Goal: Transaction & Acquisition: Book appointment/travel/reservation

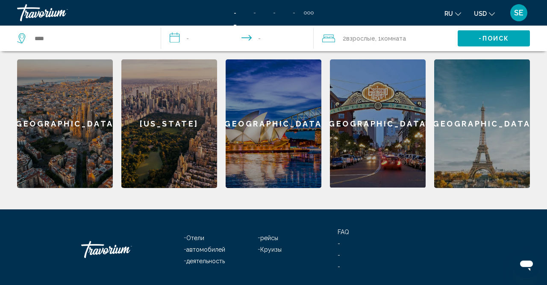
scroll to position [245, 0]
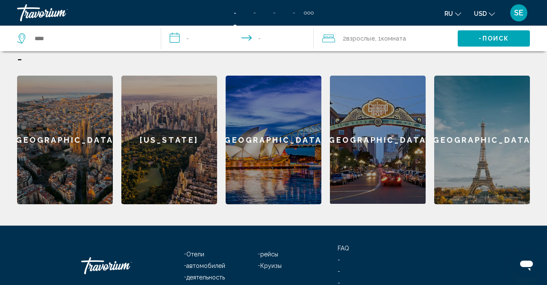
click at [150, 155] on div "[US_STATE]" at bounding box center [169, 140] width 96 height 129
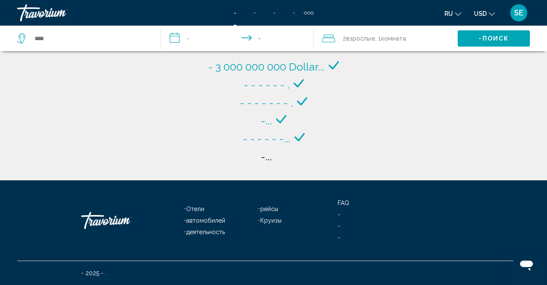
type input "**********"
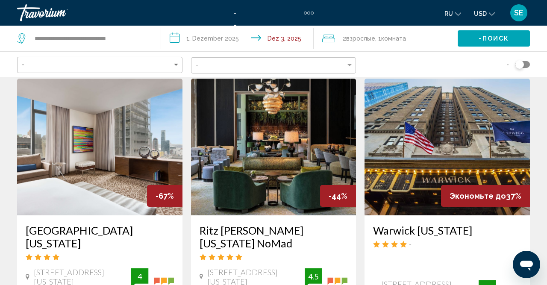
scroll to position [44, 0]
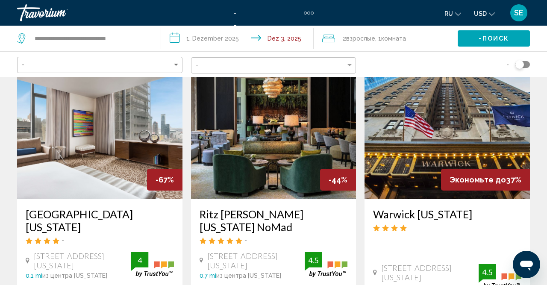
click at [90, 213] on h3 "[GEOGRAPHIC_DATA][US_STATE]" at bounding box center [100, 221] width 148 height 26
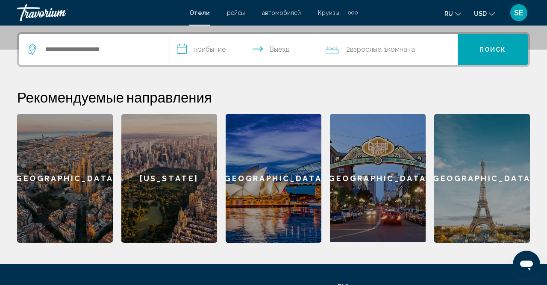
scroll to position [222, 0]
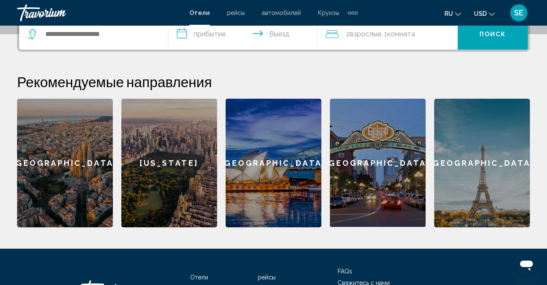
click at [174, 182] on div "[US_STATE]" at bounding box center [169, 163] width 96 height 129
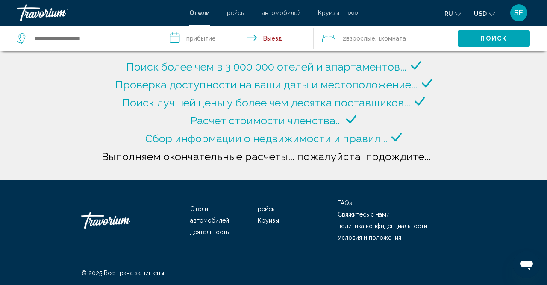
type input "**********"
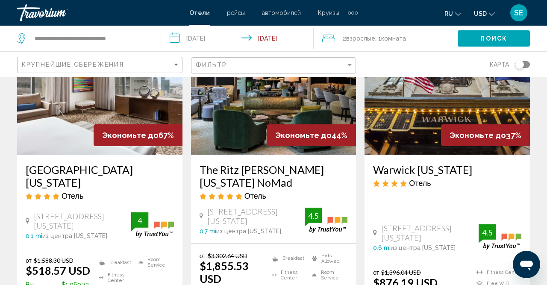
scroll to position [133, 0]
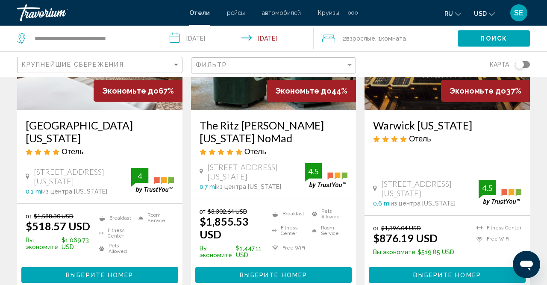
click at [89, 131] on h3 "[GEOGRAPHIC_DATA][US_STATE]" at bounding box center [100, 132] width 148 height 26
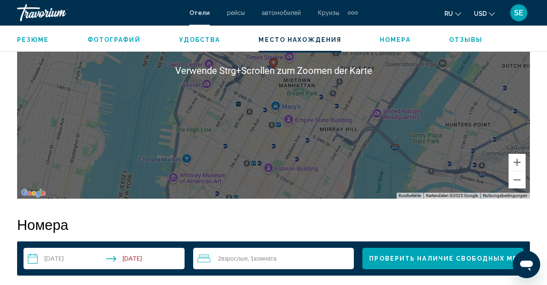
scroll to position [1200, 0]
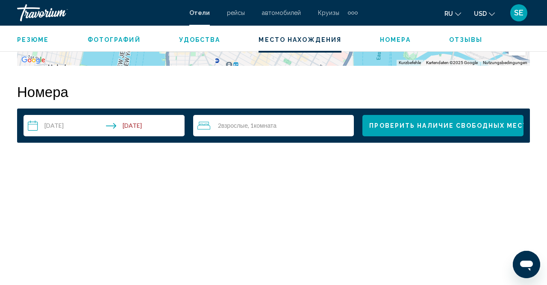
click at [35, 127] on input "**********" at bounding box center [105, 127] width 164 height 24
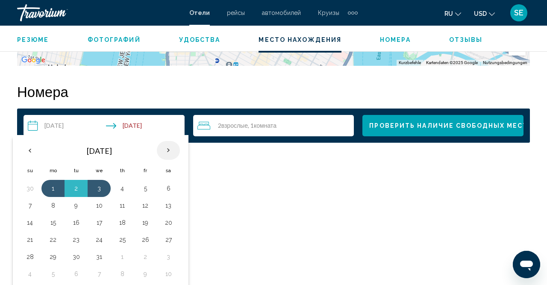
click at [167, 148] on th "Next month" at bounding box center [168, 150] width 23 height 19
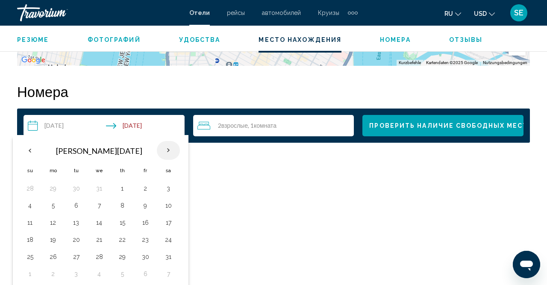
click at [166, 150] on th "Next month" at bounding box center [168, 150] width 23 height 19
click at [167, 150] on th "Next month" at bounding box center [168, 150] width 23 height 19
click at [74, 257] on button "28" at bounding box center [76, 257] width 14 height 12
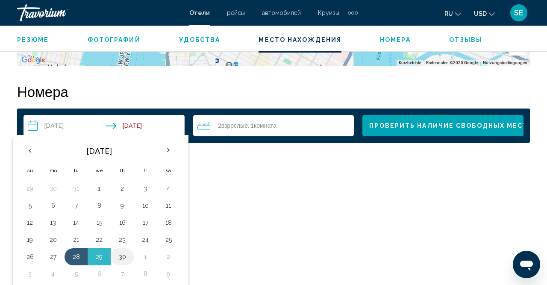
click at [125, 258] on button "30" at bounding box center [122, 257] width 14 height 12
type input "**********"
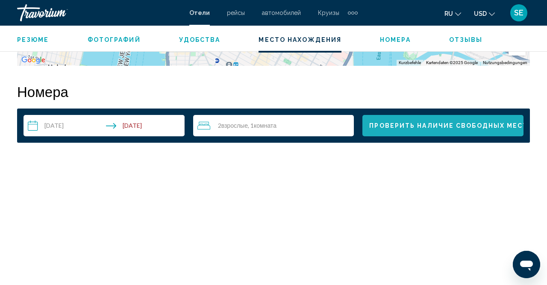
click at [396, 123] on span "Проверить наличие свободных мест" at bounding box center [448, 126] width 159 height 7
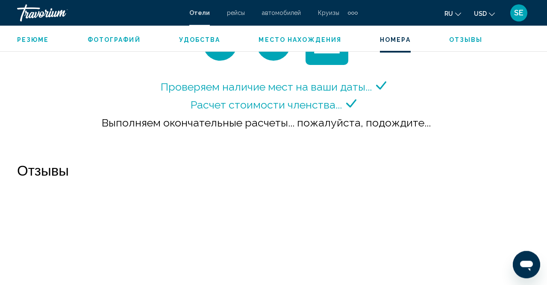
scroll to position [1289, 0]
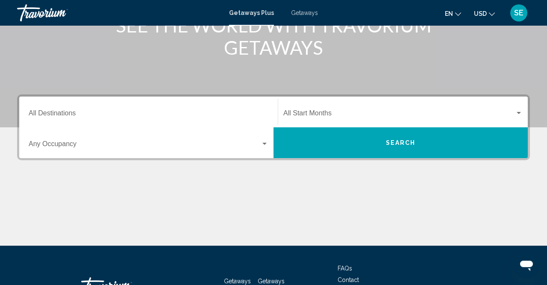
scroll to position [133, 0]
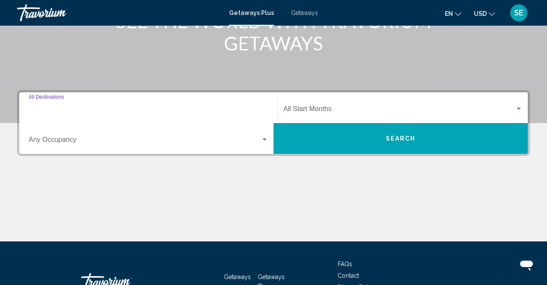
click at [88, 113] on input "Destination All Destinations" at bounding box center [149, 111] width 240 height 8
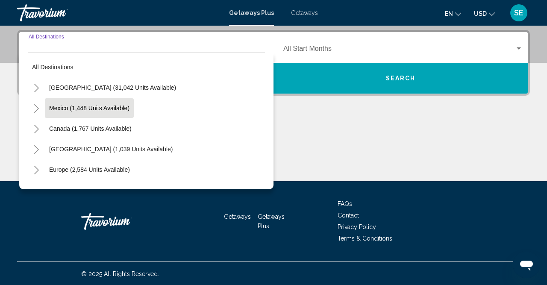
scroll to position [194, 0]
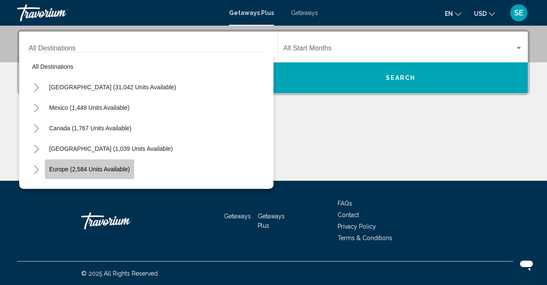
click at [77, 174] on button "Europe (2,584 units available)" at bounding box center [89, 169] width 89 height 20
type input "**********"
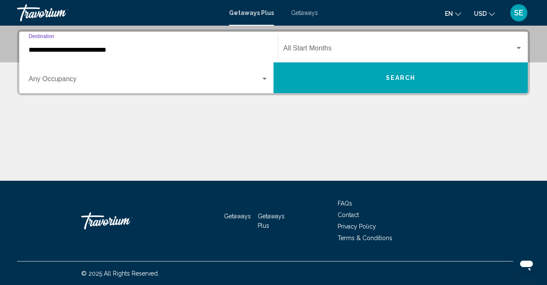
click at [323, 48] on span "Search widget" at bounding box center [399, 50] width 232 height 8
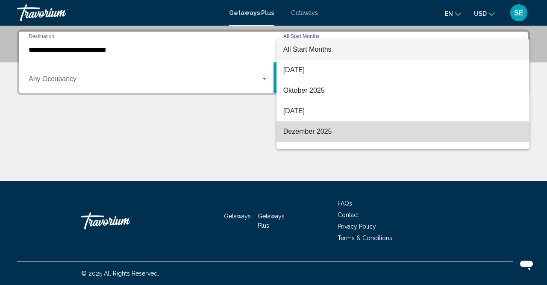
click at [314, 133] on span "Dezember 2025" at bounding box center [403, 131] width 240 height 21
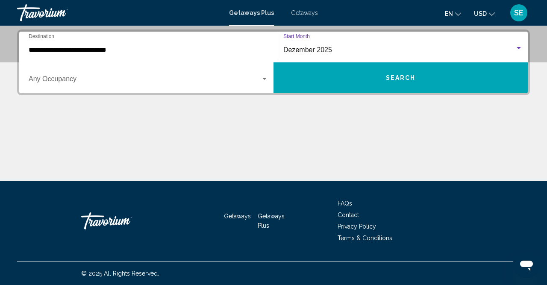
click at [368, 81] on button "Search" at bounding box center [400, 77] width 254 height 31
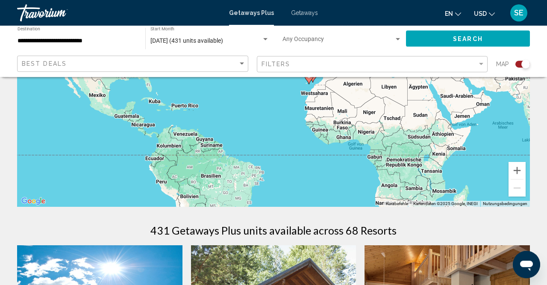
scroll to position [133, 0]
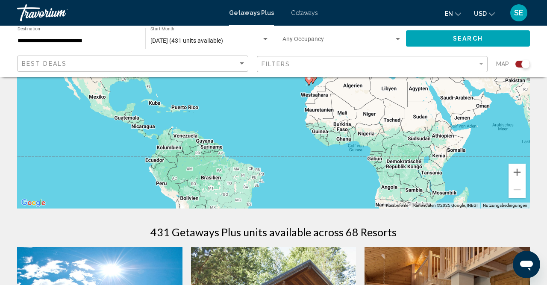
click at [310, 11] on span "Getaways" at bounding box center [304, 12] width 27 height 7
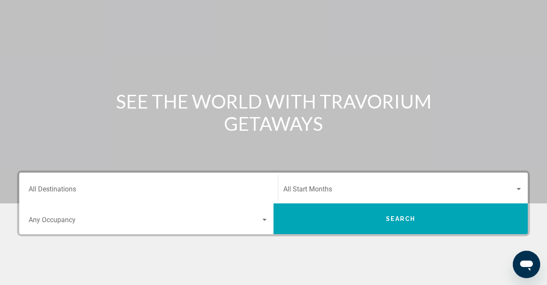
scroll to position [133, 0]
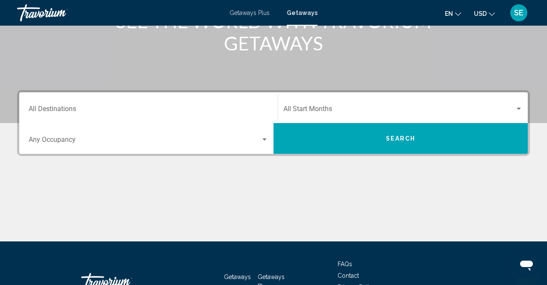
click at [110, 113] on input "Destination All Destinations" at bounding box center [149, 111] width 240 height 8
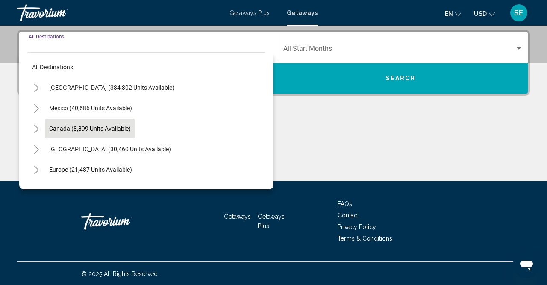
scroll to position [194, 0]
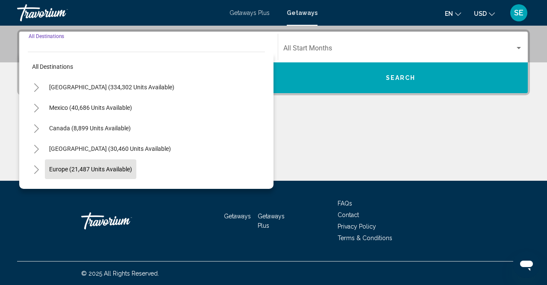
click at [66, 173] on button "Europe (21,487 units available)" at bounding box center [90, 169] width 91 height 20
type input "**********"
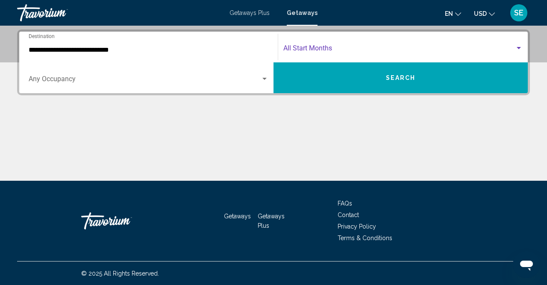
click at [332, 52] on span "Search widget" at bounding box center [399, 50] width 232 height 8
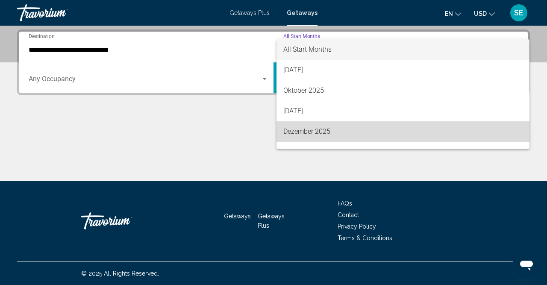
click at [317, 131] on span "Dezember 2025" at bounding box center [403, 131] width 240 height 21
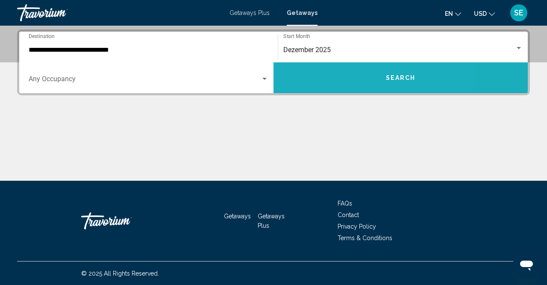
click at [339, 76] on button "Search" at bounding box center [400, 77] width 254 height 31
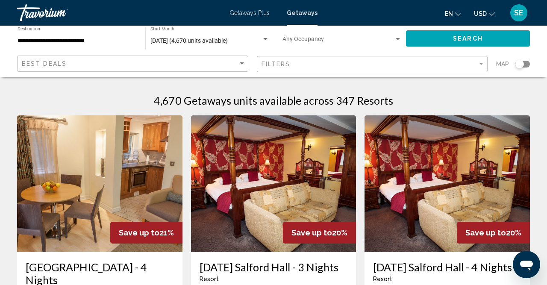
click at [461, 17] on button "en English Español Français Italiano Português русский" at bounding box center [453, 13] width 16 height 12
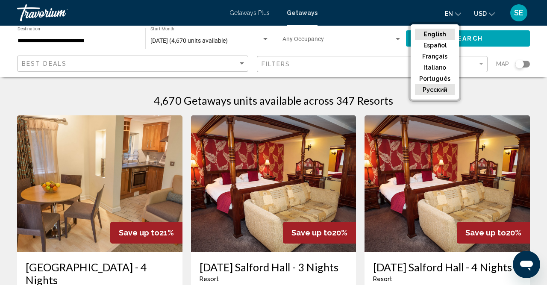
click at [431, 91] on button "русский" at bounding box center [435, 89] width 40 height 11
